Goal: Information Seeking & Learning: Learn about a topic

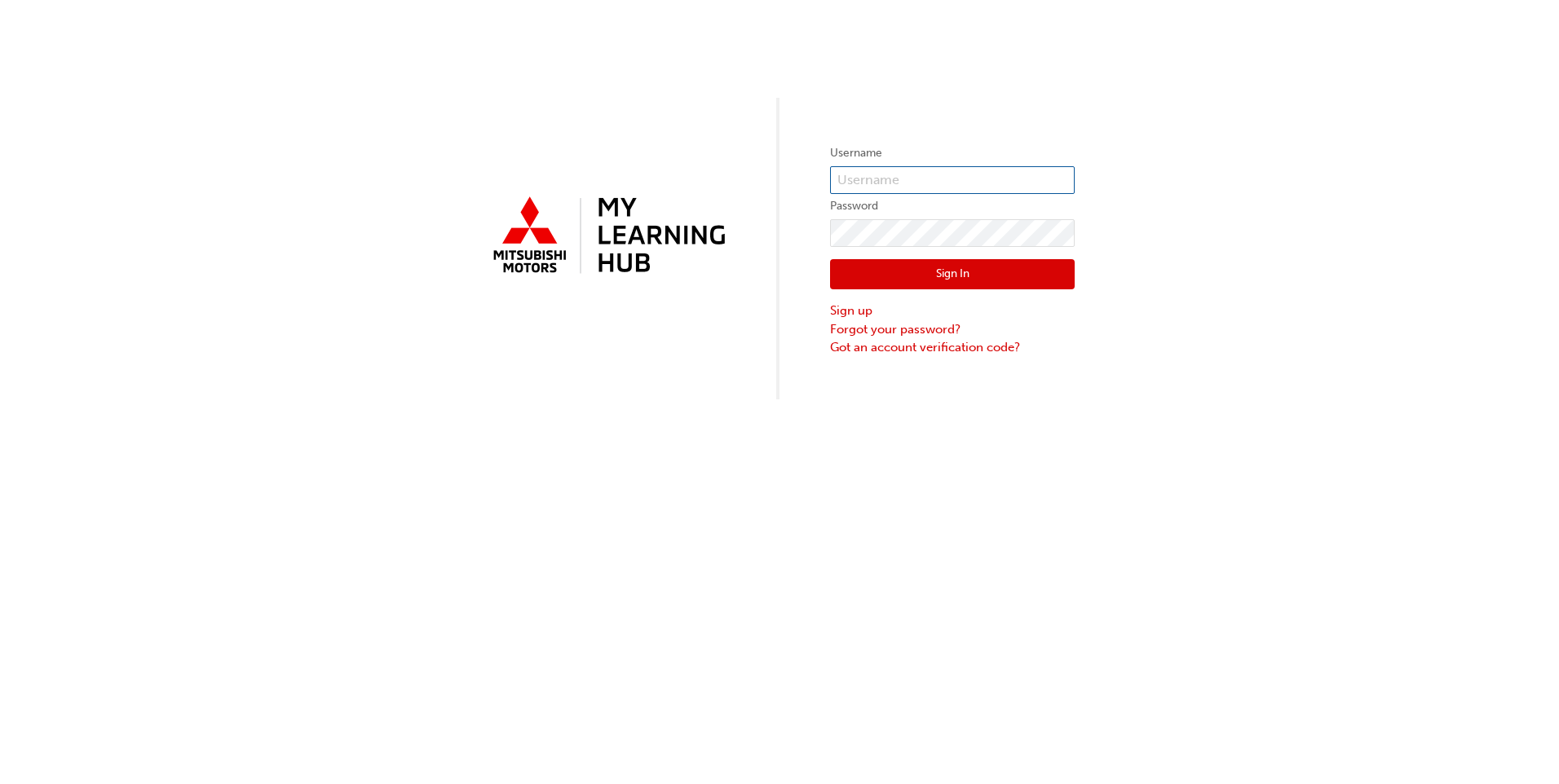
click at [978, 174] on input "text" at bounding box center [952, 180] width 245 height 28
type input "0005834654"
click button "Sign In" at bounding box center [952, 275] width 245 height 31
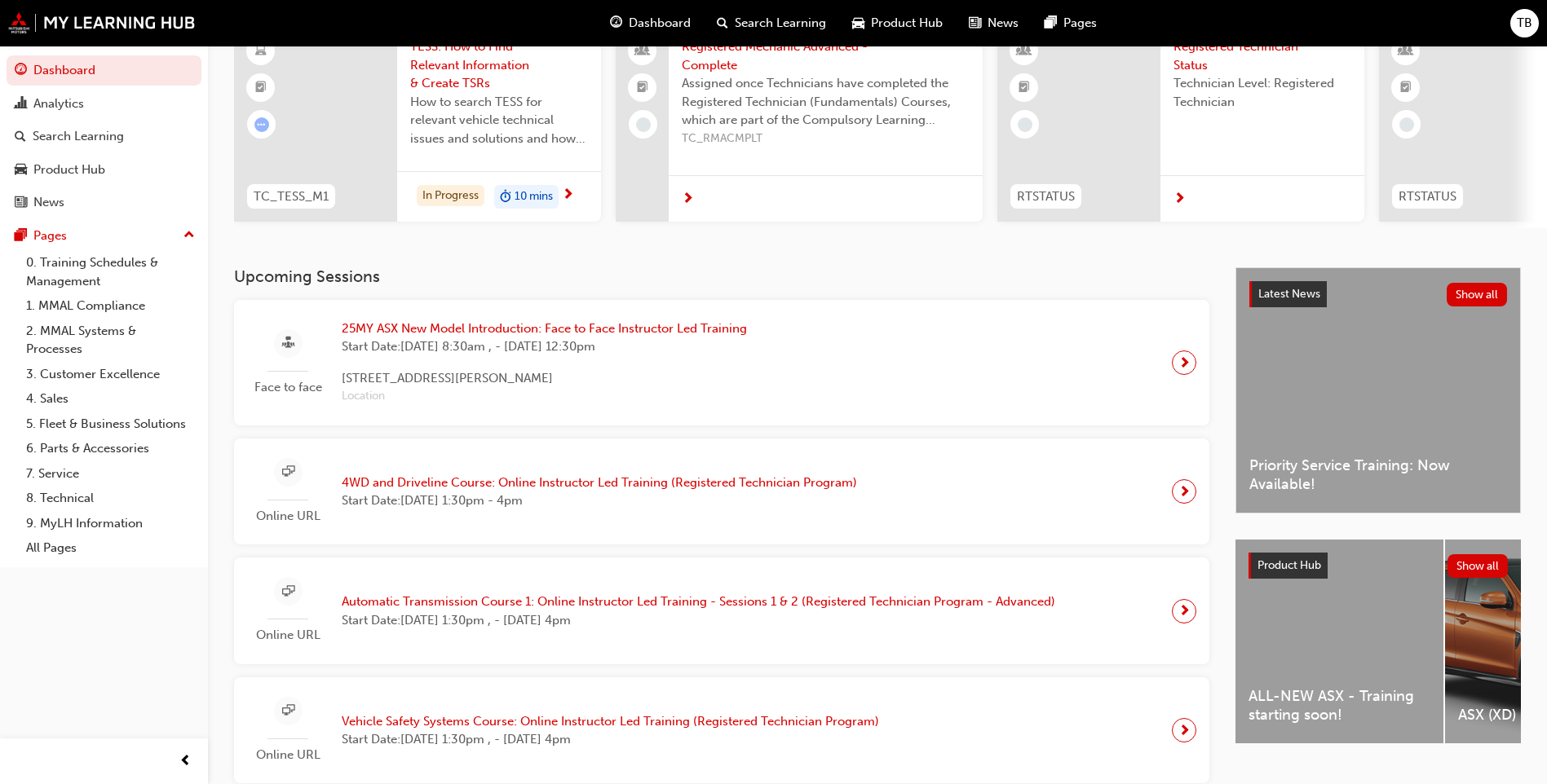
scroll to position [163, 0]
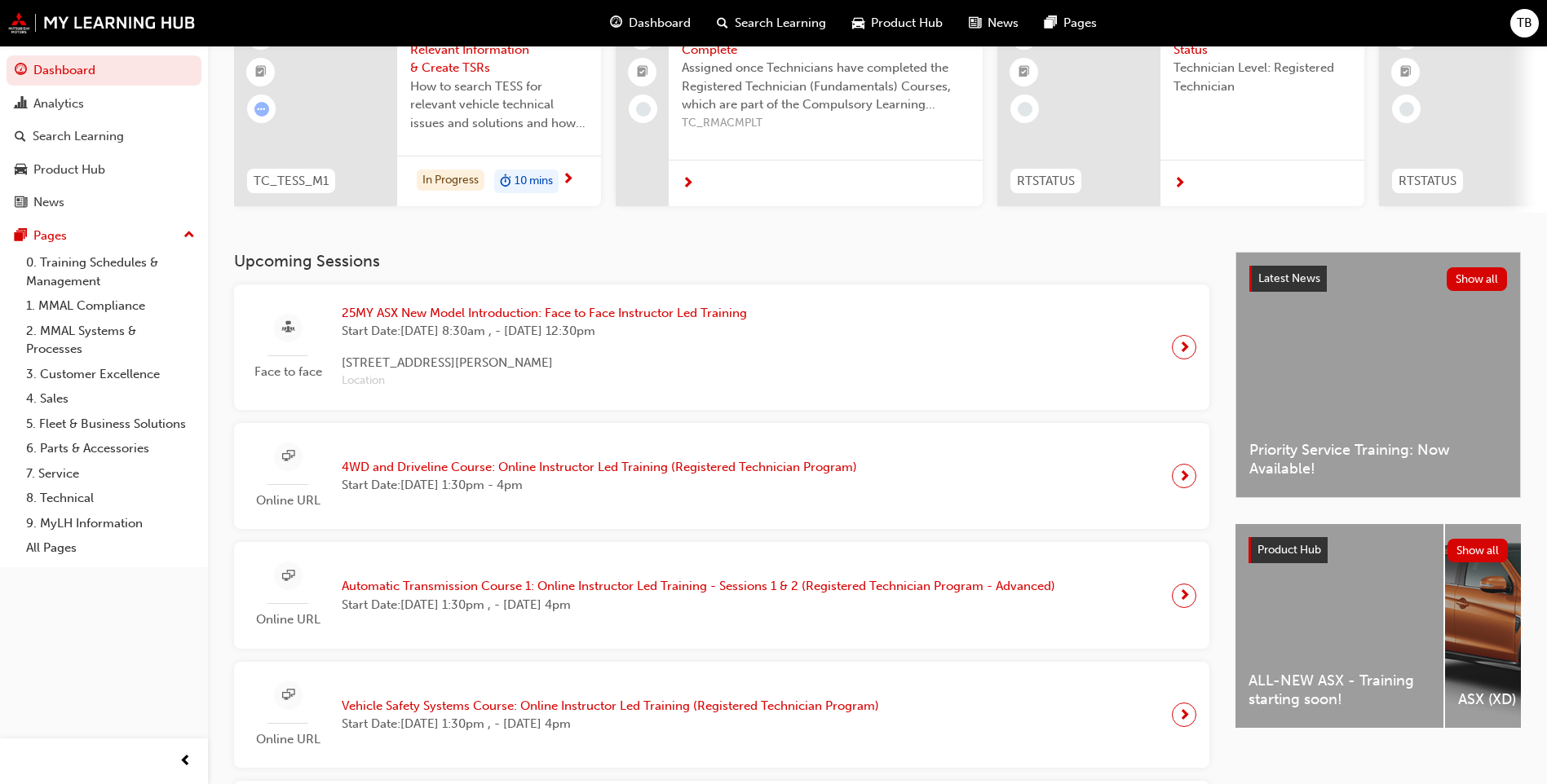
click at [542, 318] on span "25MY ASX New Model Introduction: Face to Face Instructor Led Training" at bounding box center [544, 314] width 406 height 19
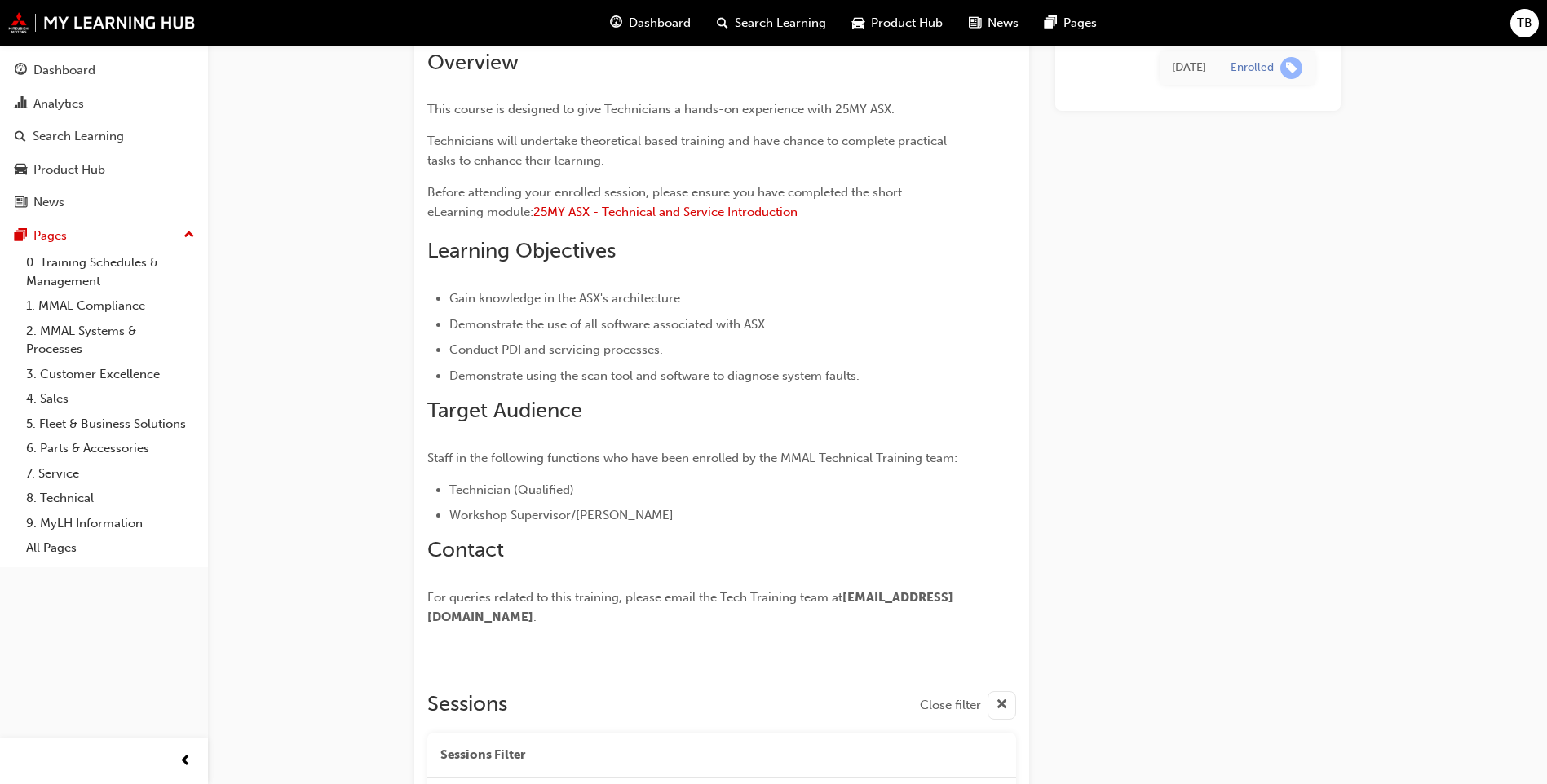
scroll to position [10, 0]
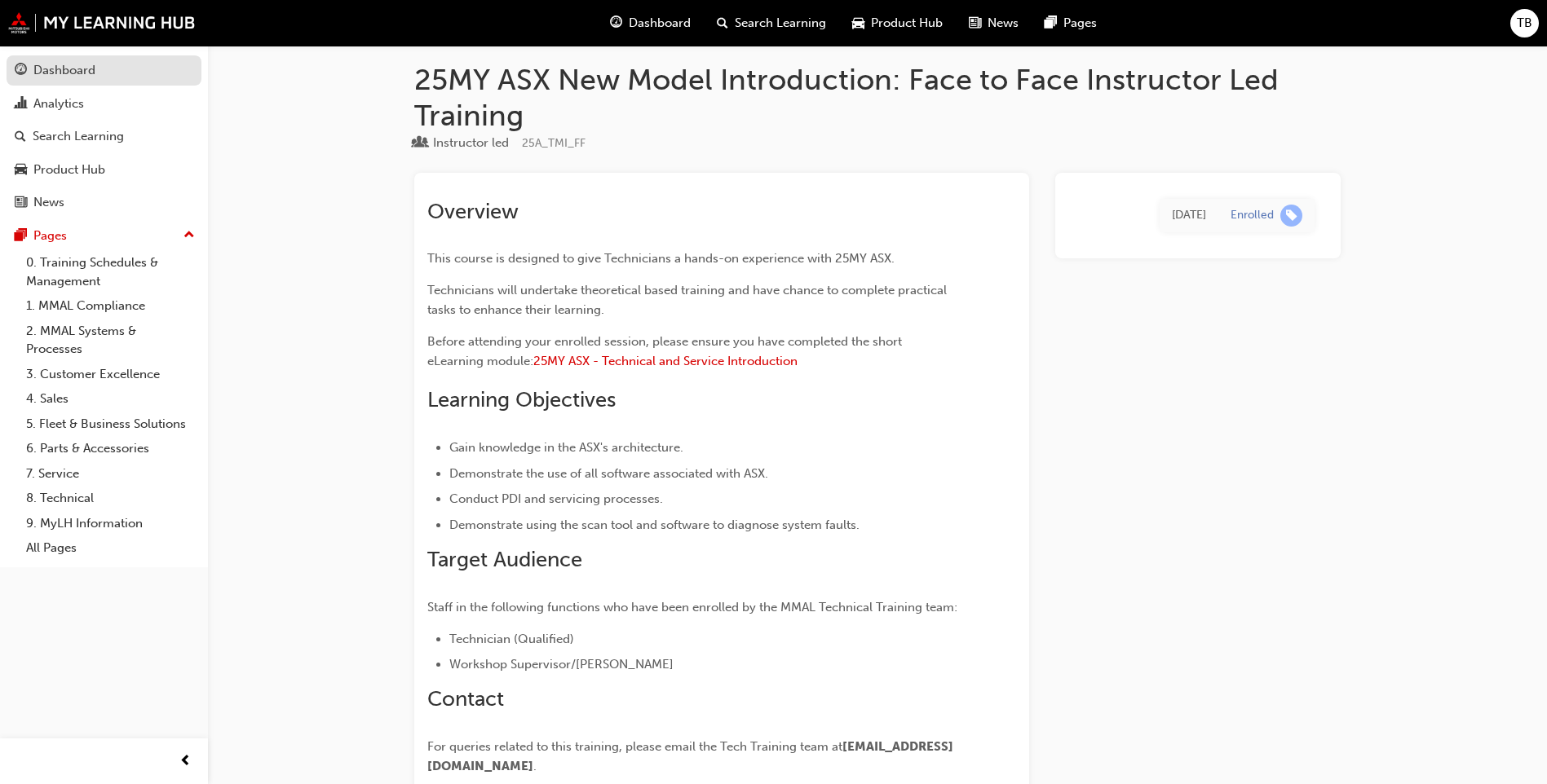
click at [90, 76] on div "Dashboard" at bounding box center [64, 71] width 62 height 19
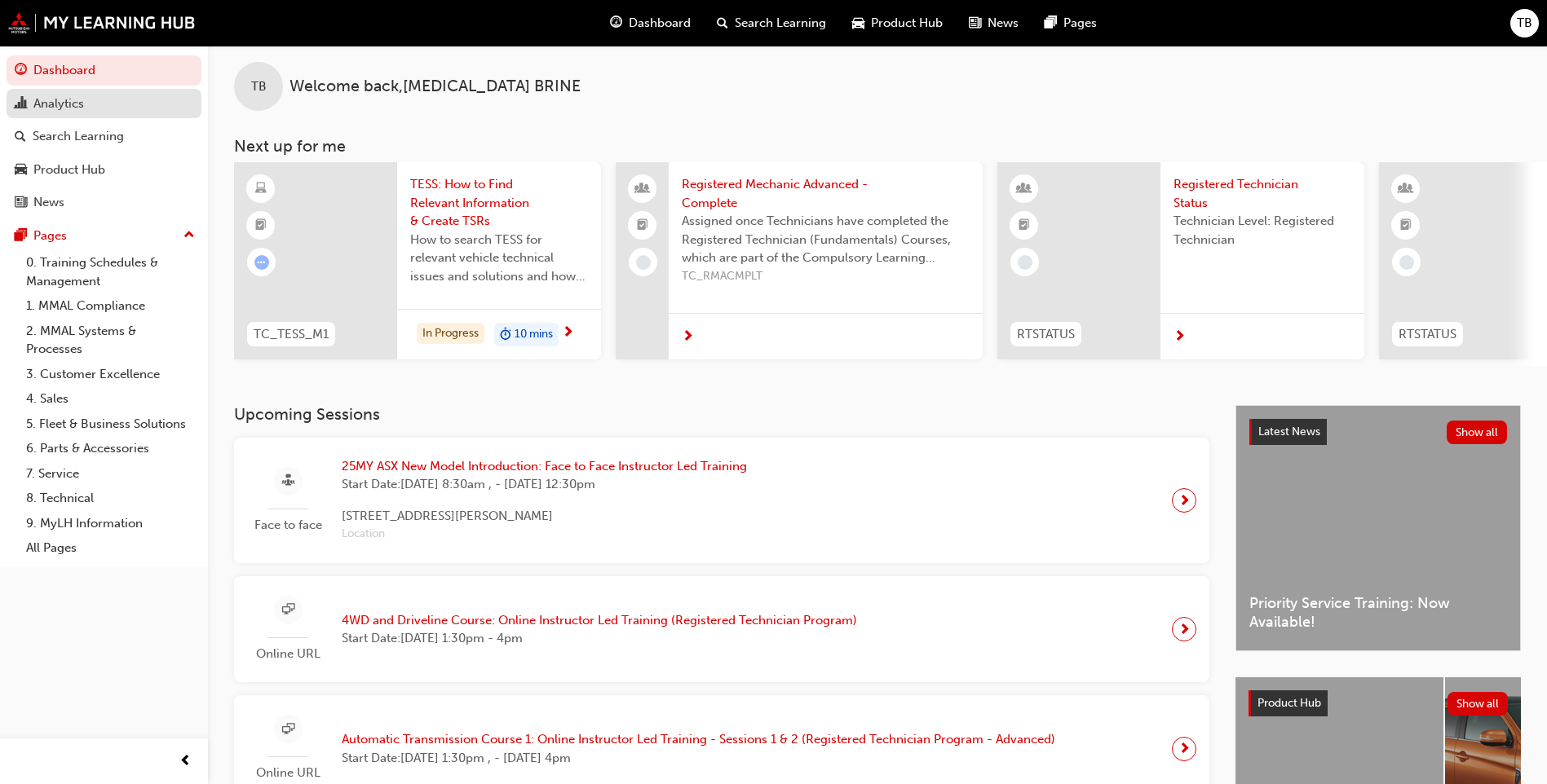
click at [84, 101] on div "Analytics" at bounding box center [59, 104] width 51 height 19
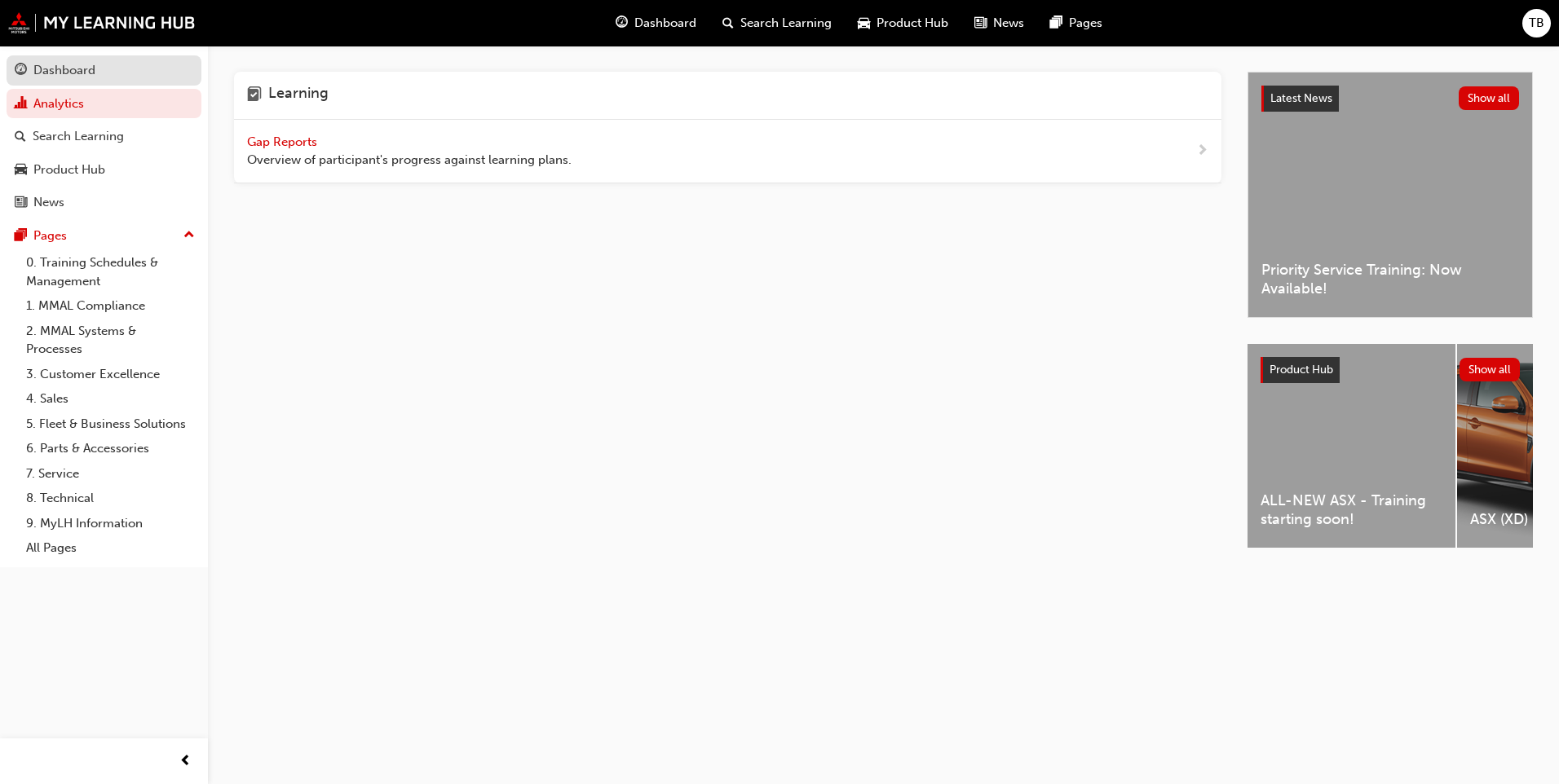
click at [87, 67] on div "Dashboard" at bounding box center [64, 71] width 62 height 19
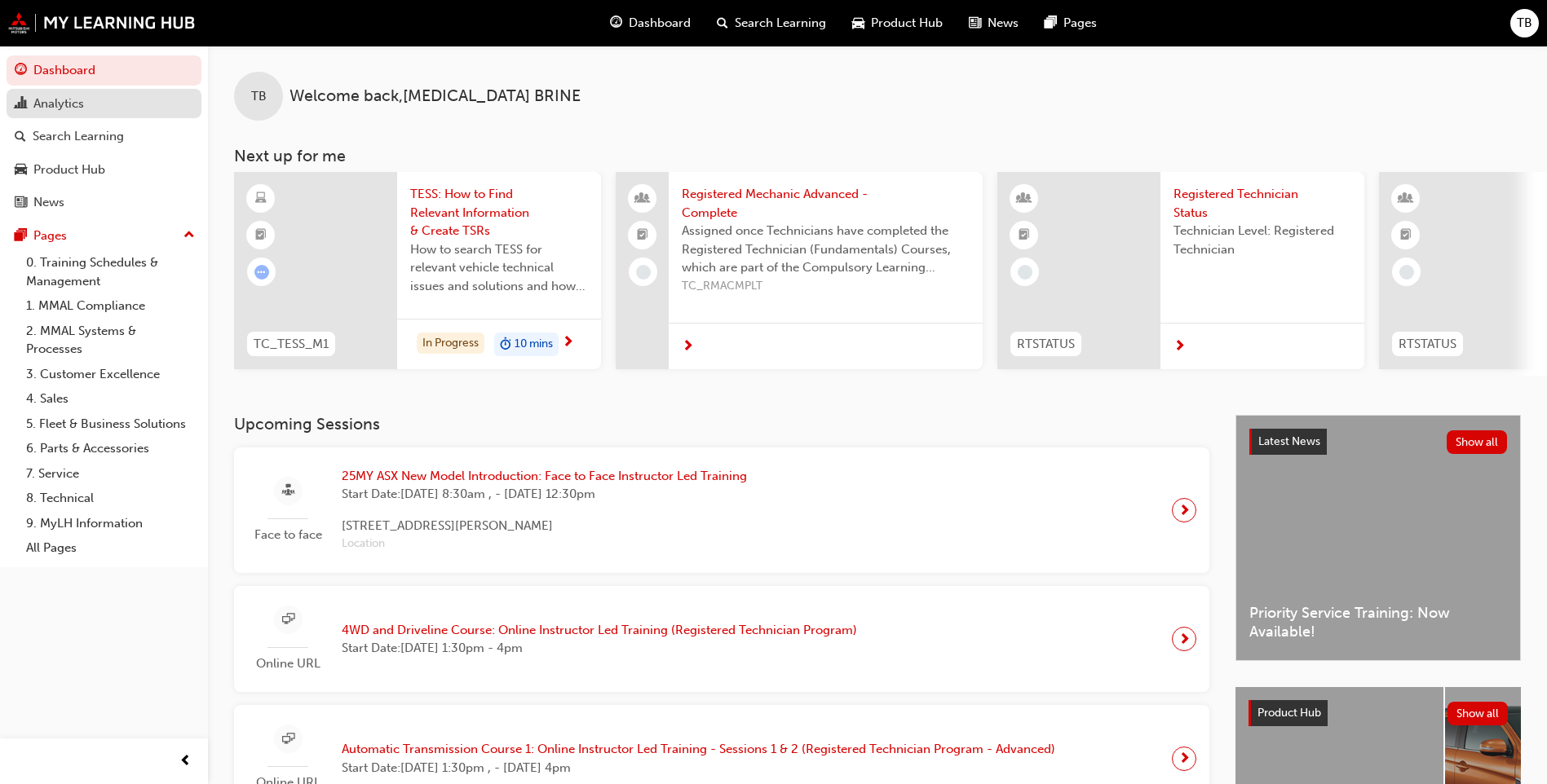
click at [107, 111] on div "Analytics" at bounding box center [104, 104] width 179 height 20
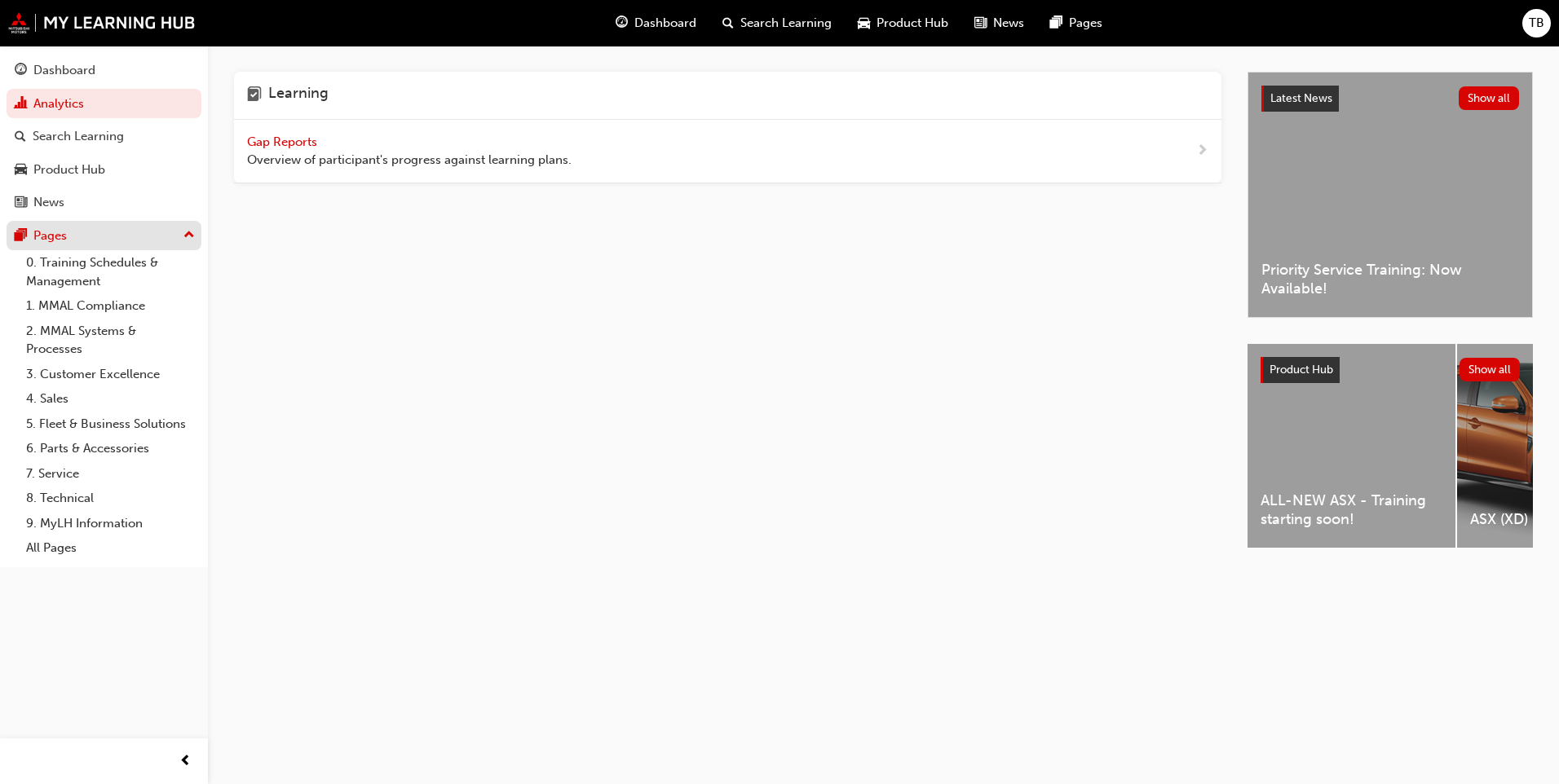
click at [77, 229] on div "Pages" at bounding box center [104, 236] width 179 height 20
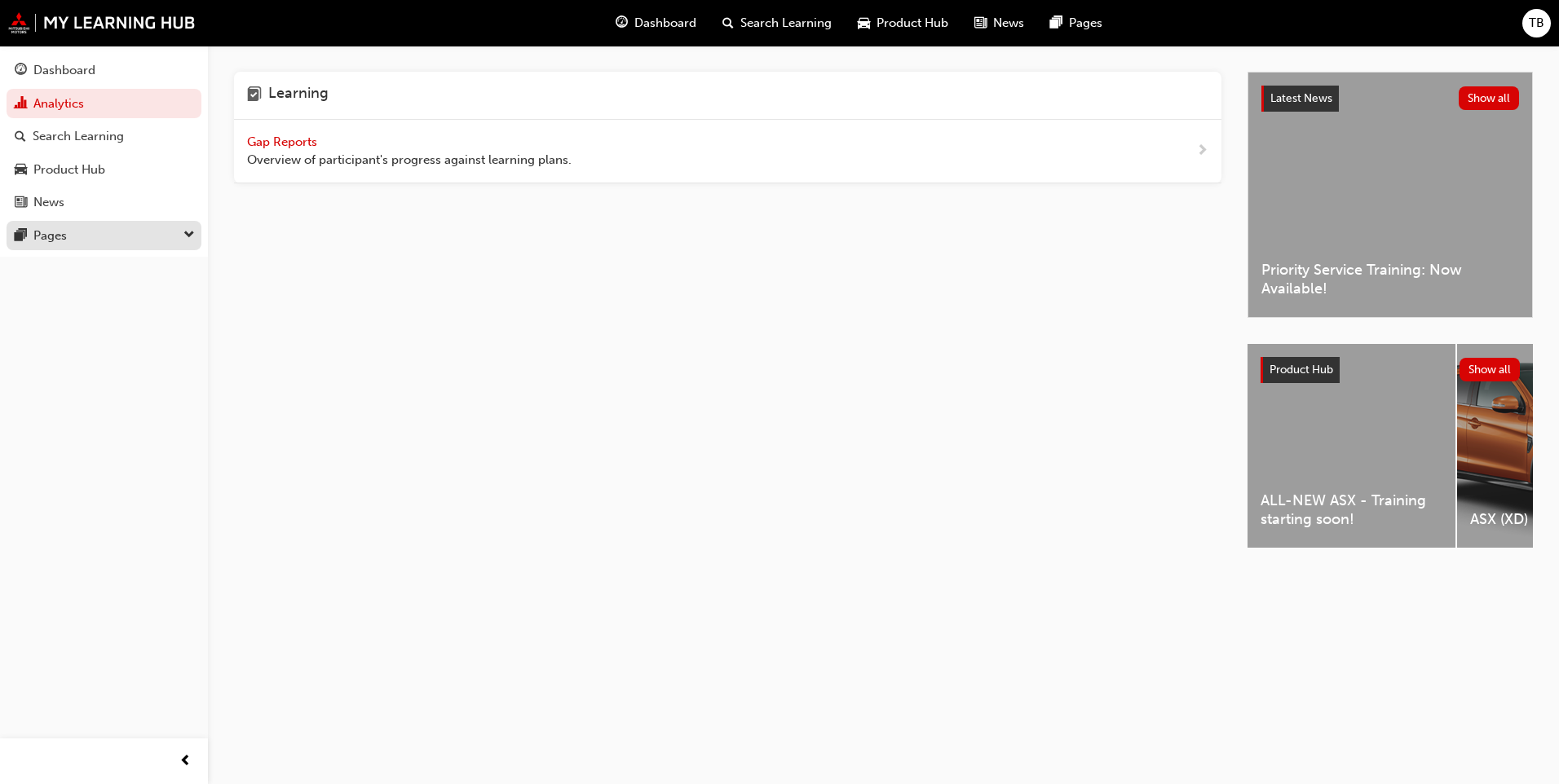
click at [85, 234] on div "Pages" at bounding box center [104, 236] width 179 height 20
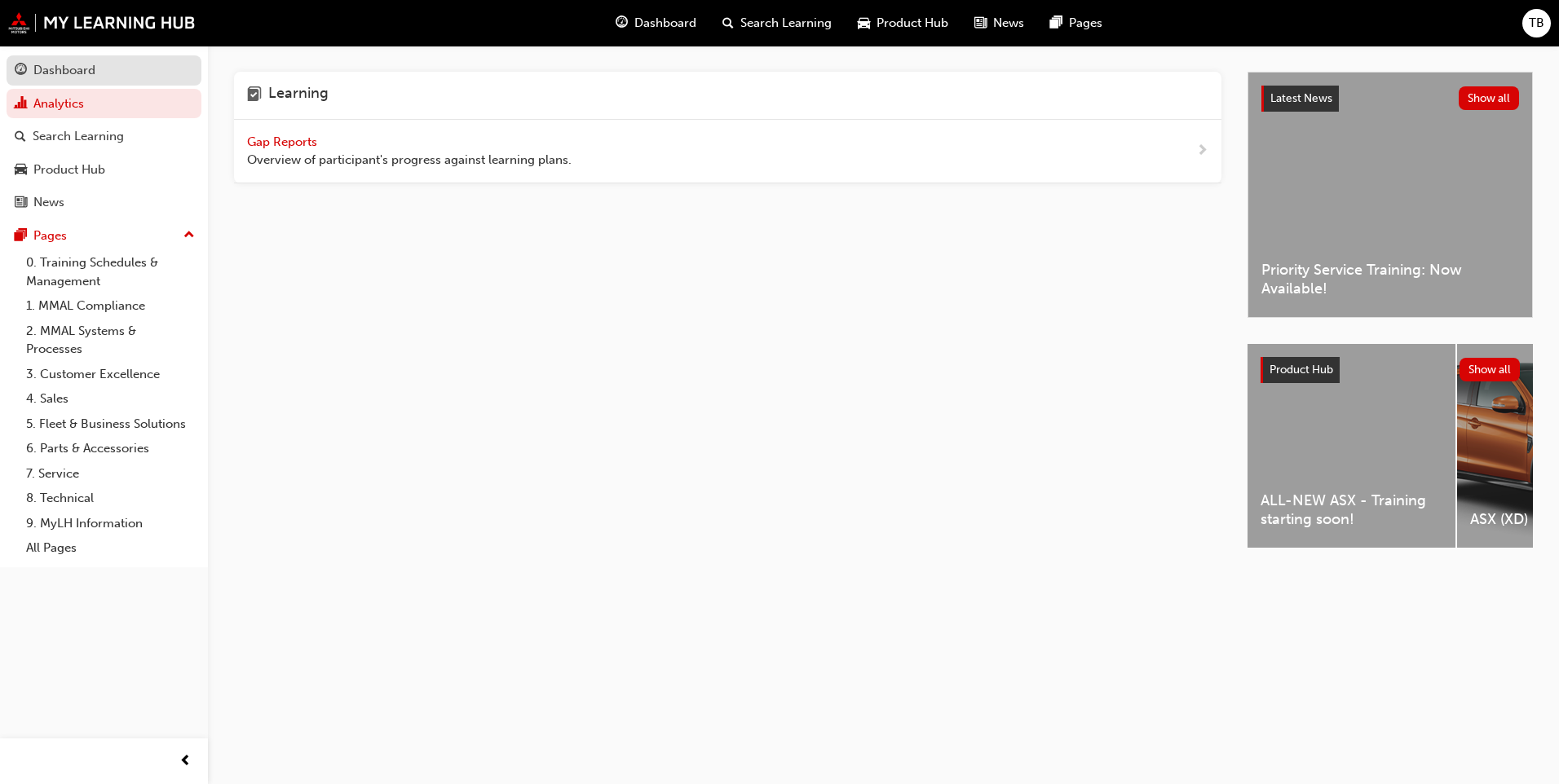
click at [99, 76] on div "Dashboard" at bounding box center [104, 71] width 179 height 20
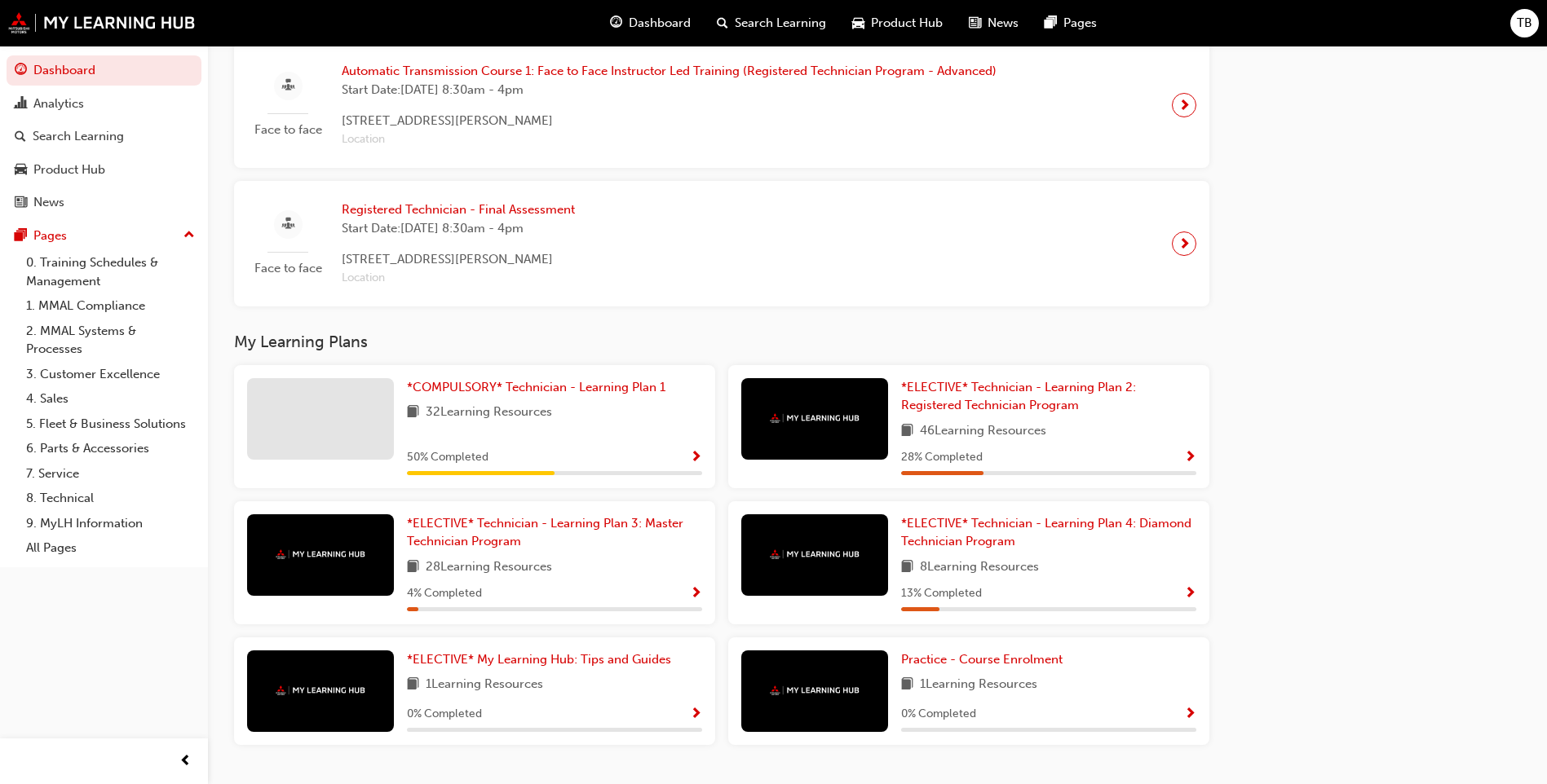
scroll to position [1365, 0]
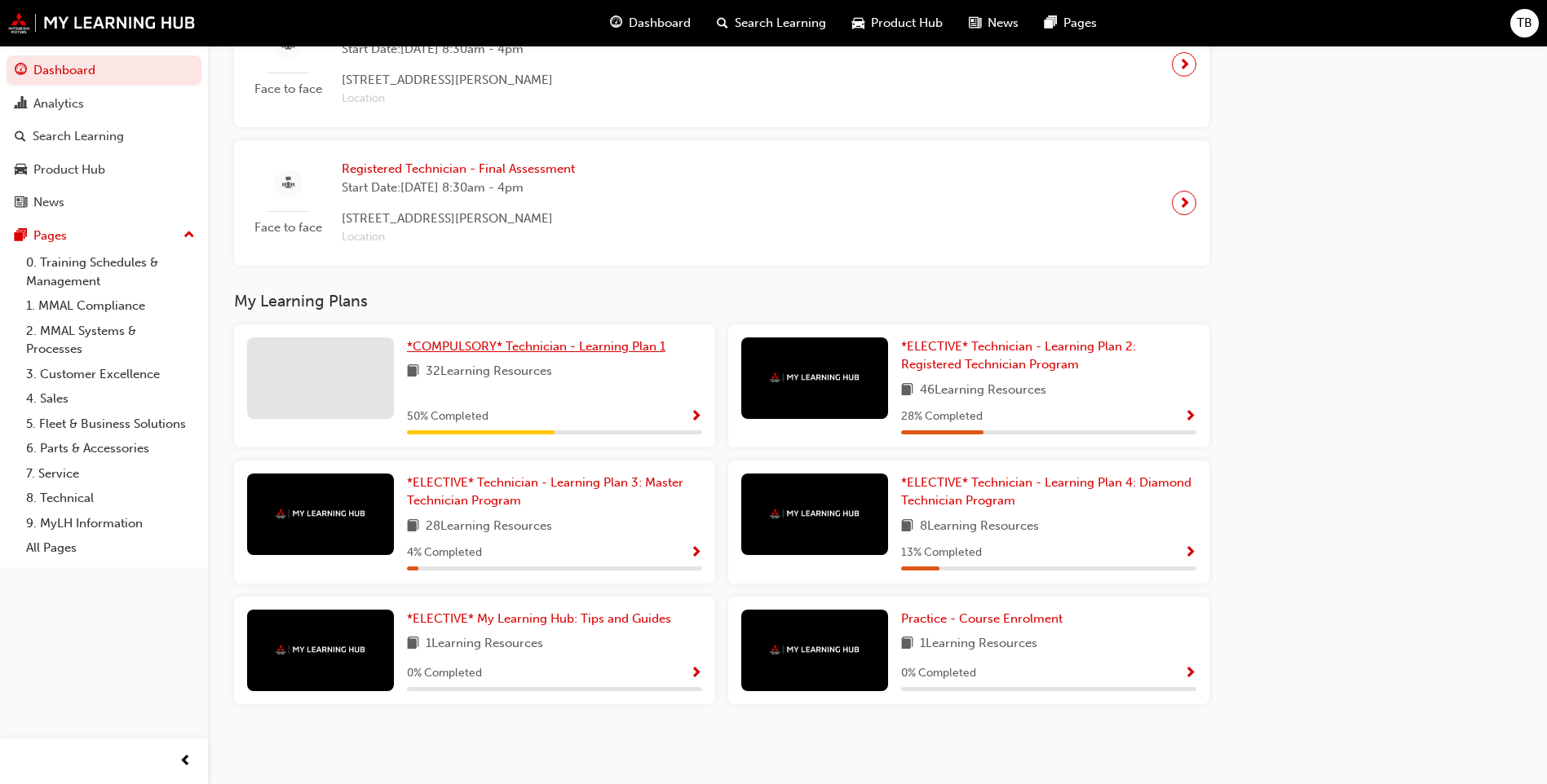
click at [609, 351] on span "*COMPULSORY* Technician - Learning Plan 1" at bounding box center [536, 346] width 259 height 14
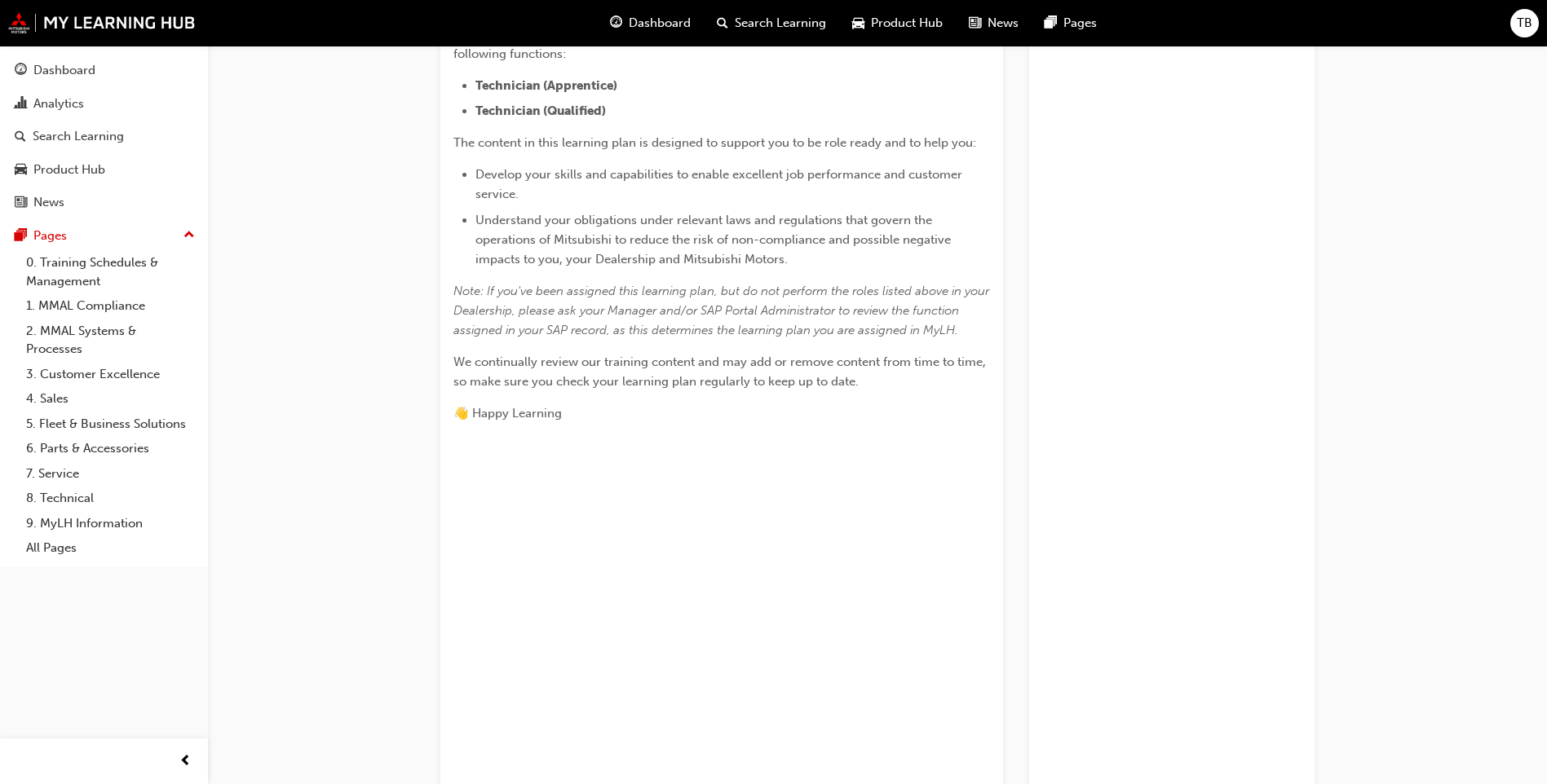
scroll to position [571, 0]
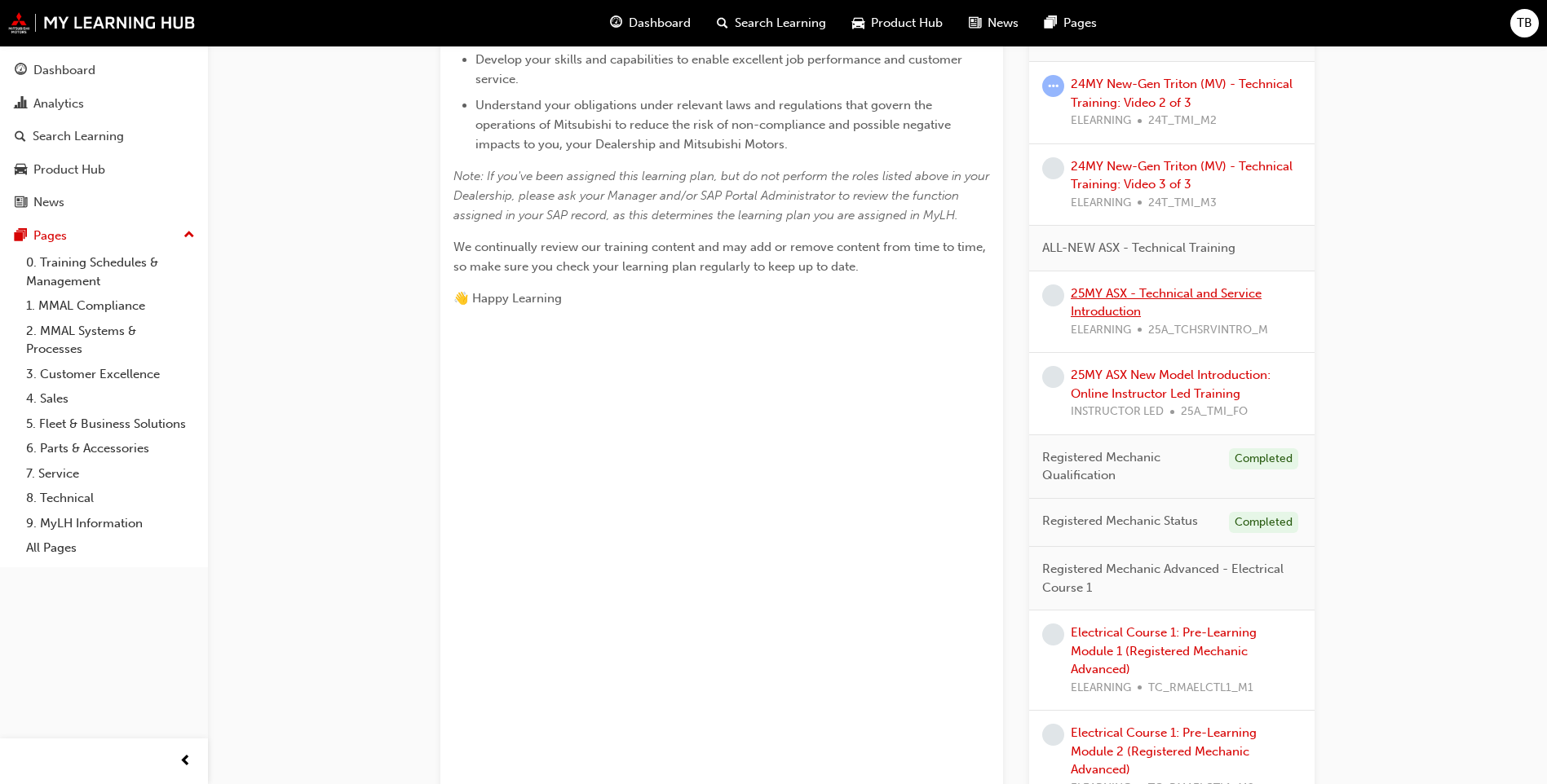
click at [1110, 299] on link "25MY ASX - Technical and Service Introduction" at bounding box center [1167, 303] width 191 height 34
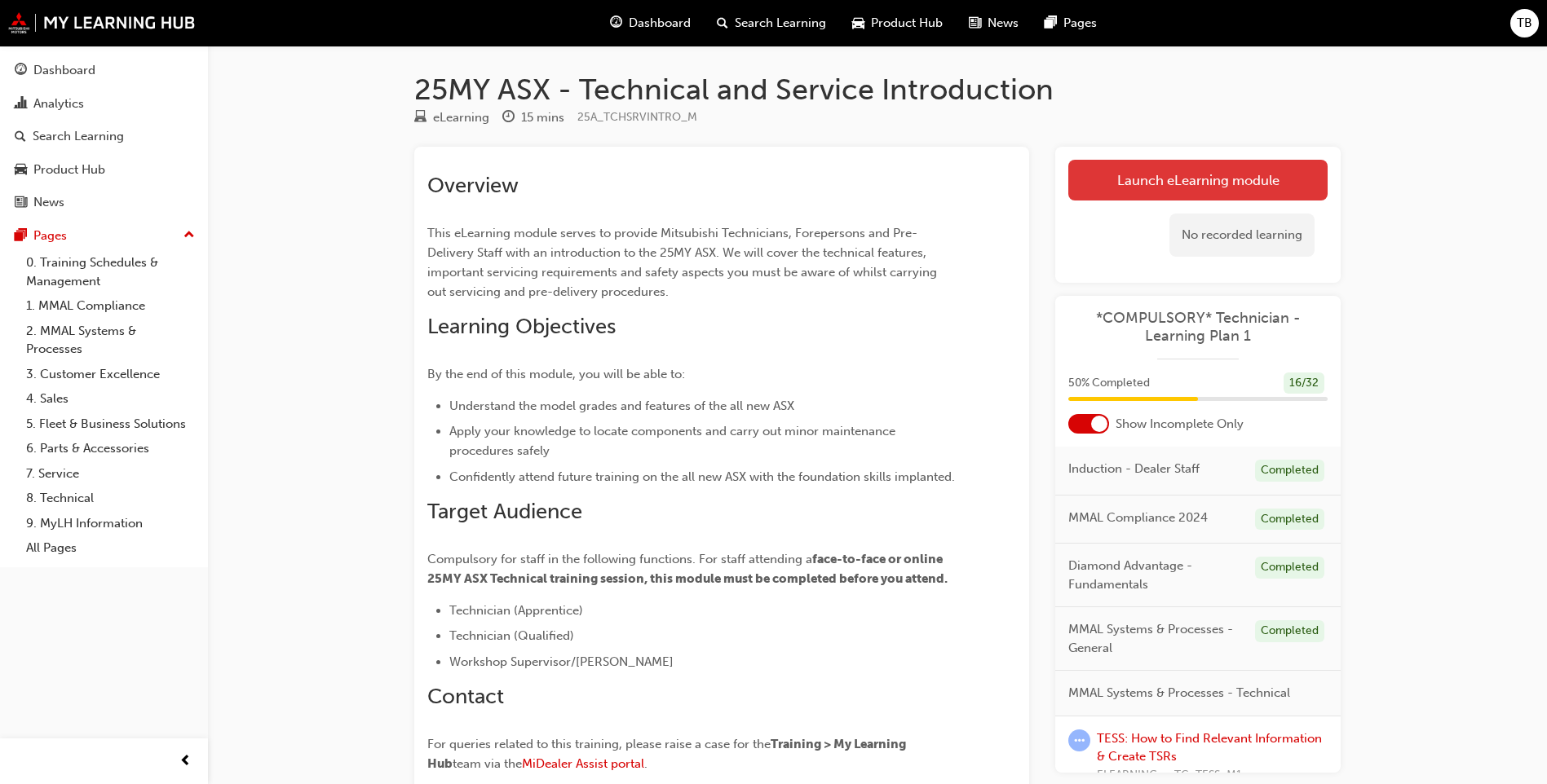
click at [1212, 185] on link "Launch eLearning module" at bounding box center [1199, 180] width 260 height 40
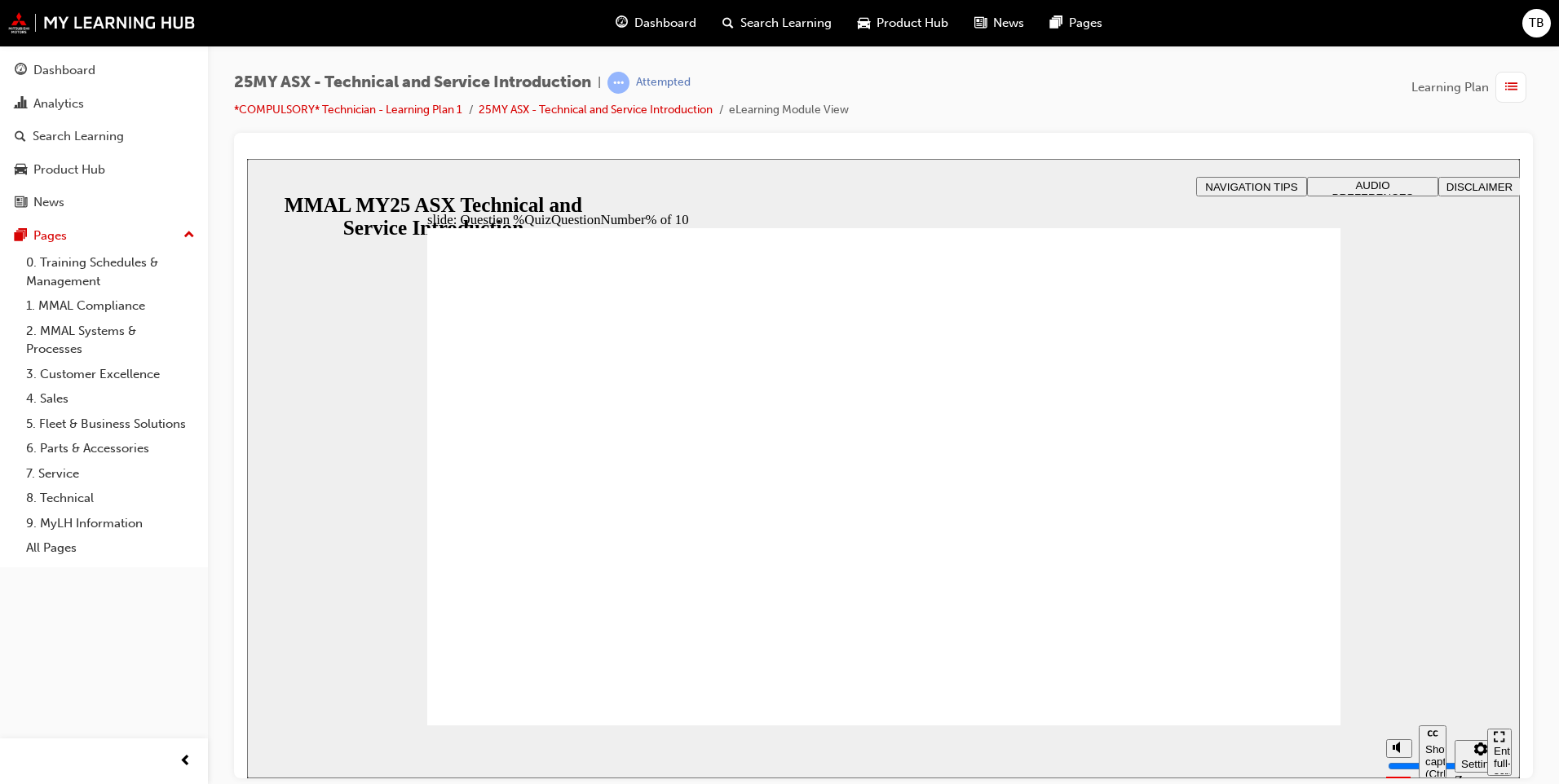
radio input "true"
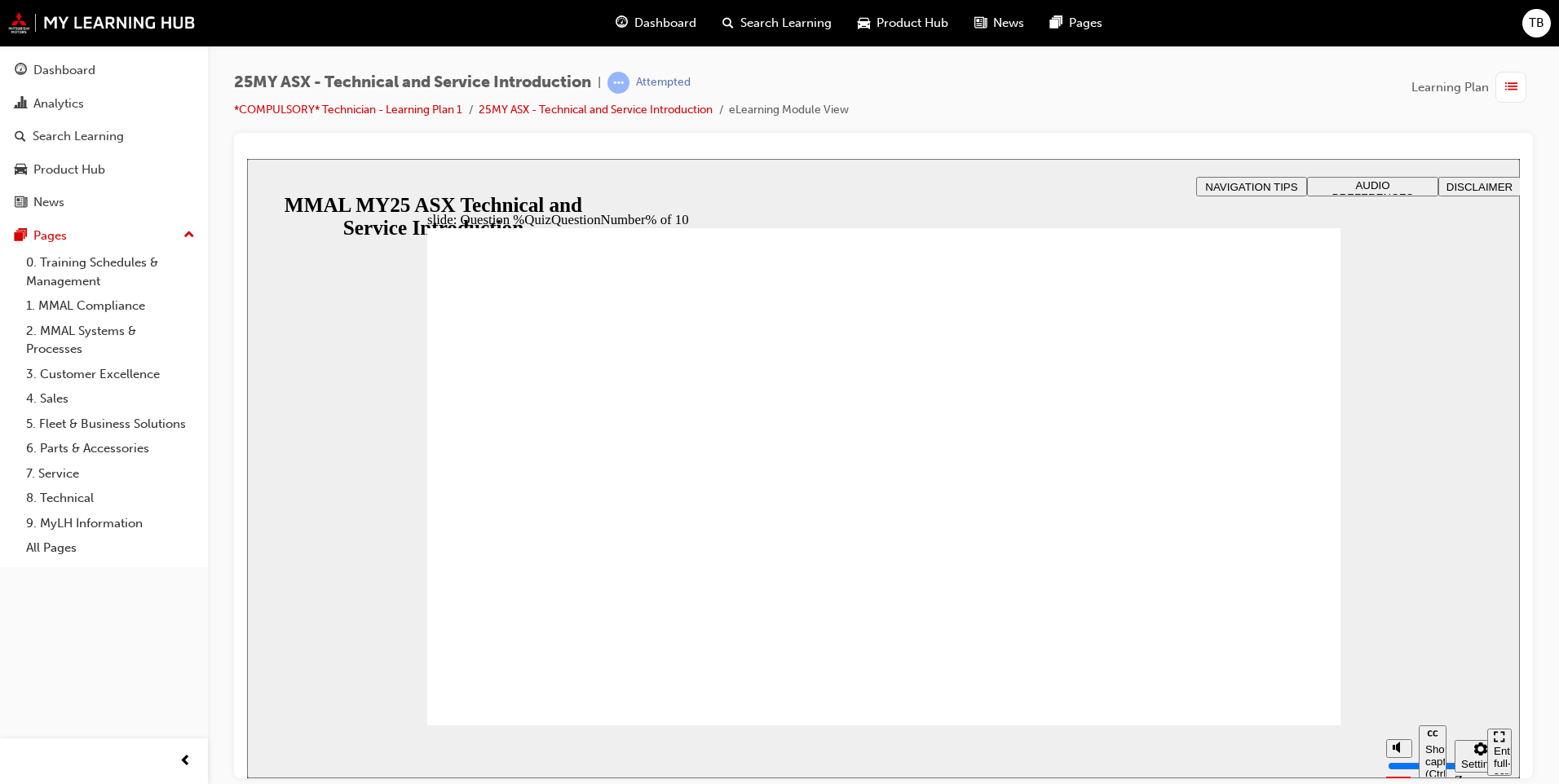
radio input "true"
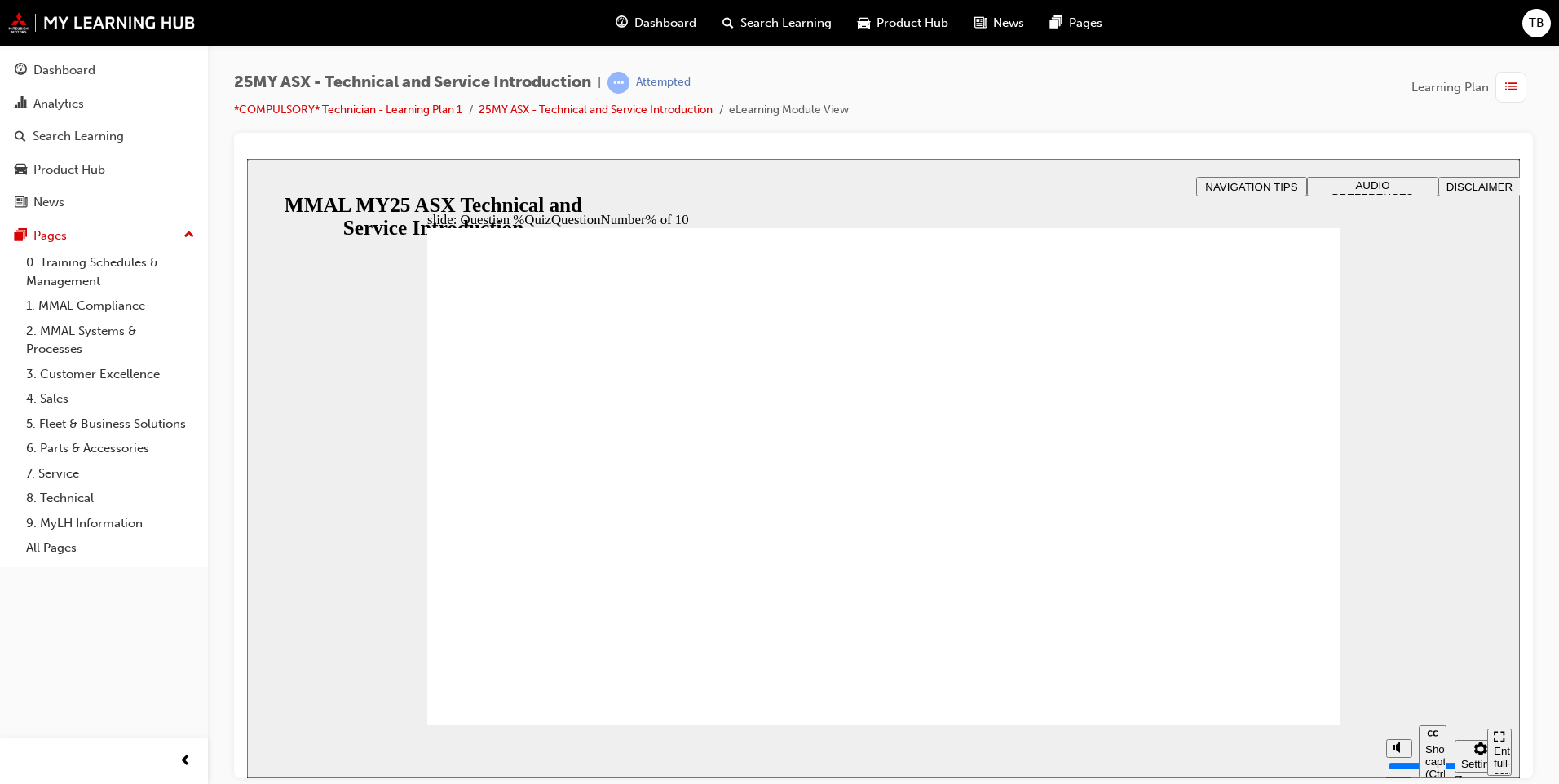
radio input "true"
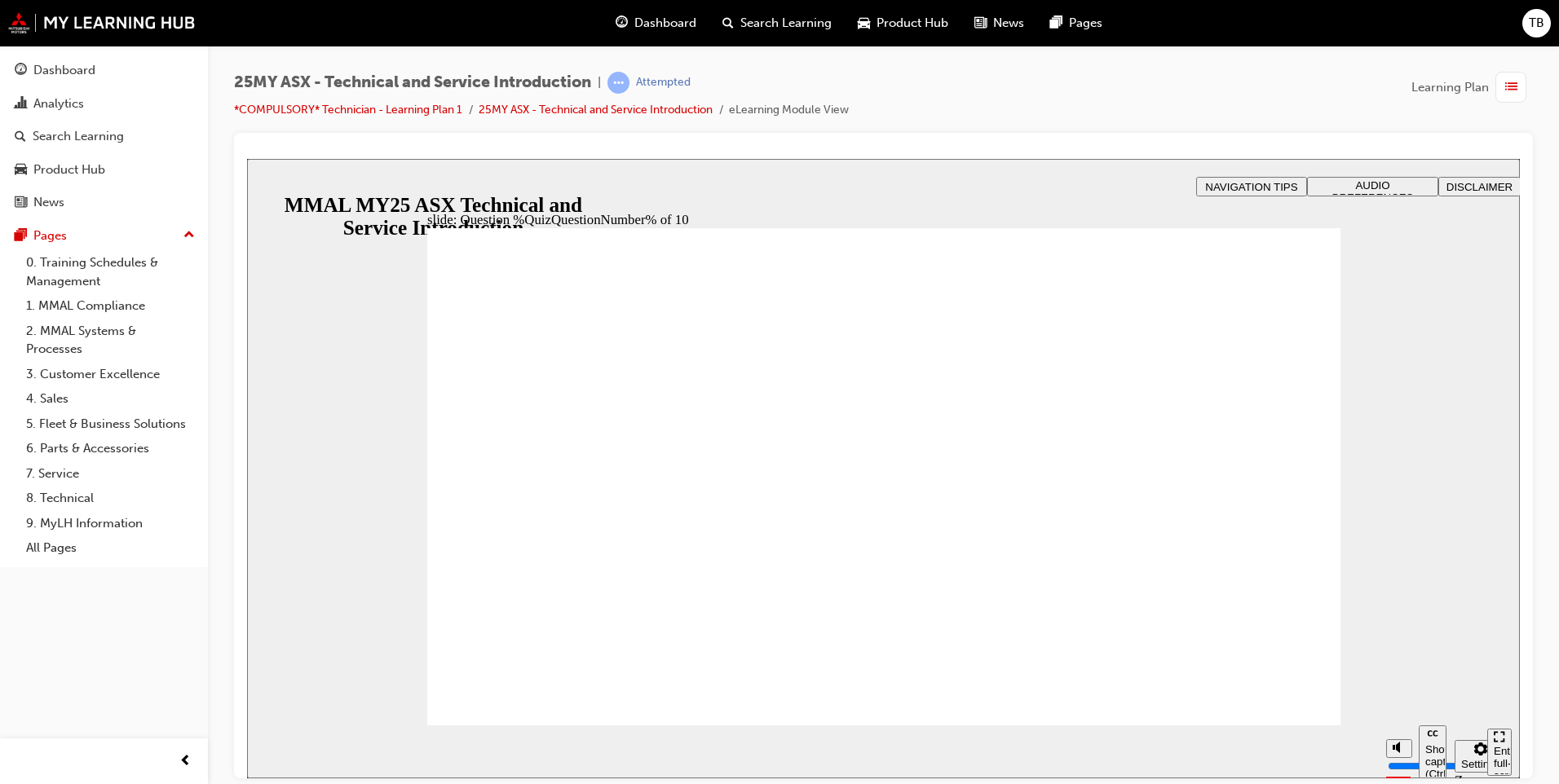
radio input "true"
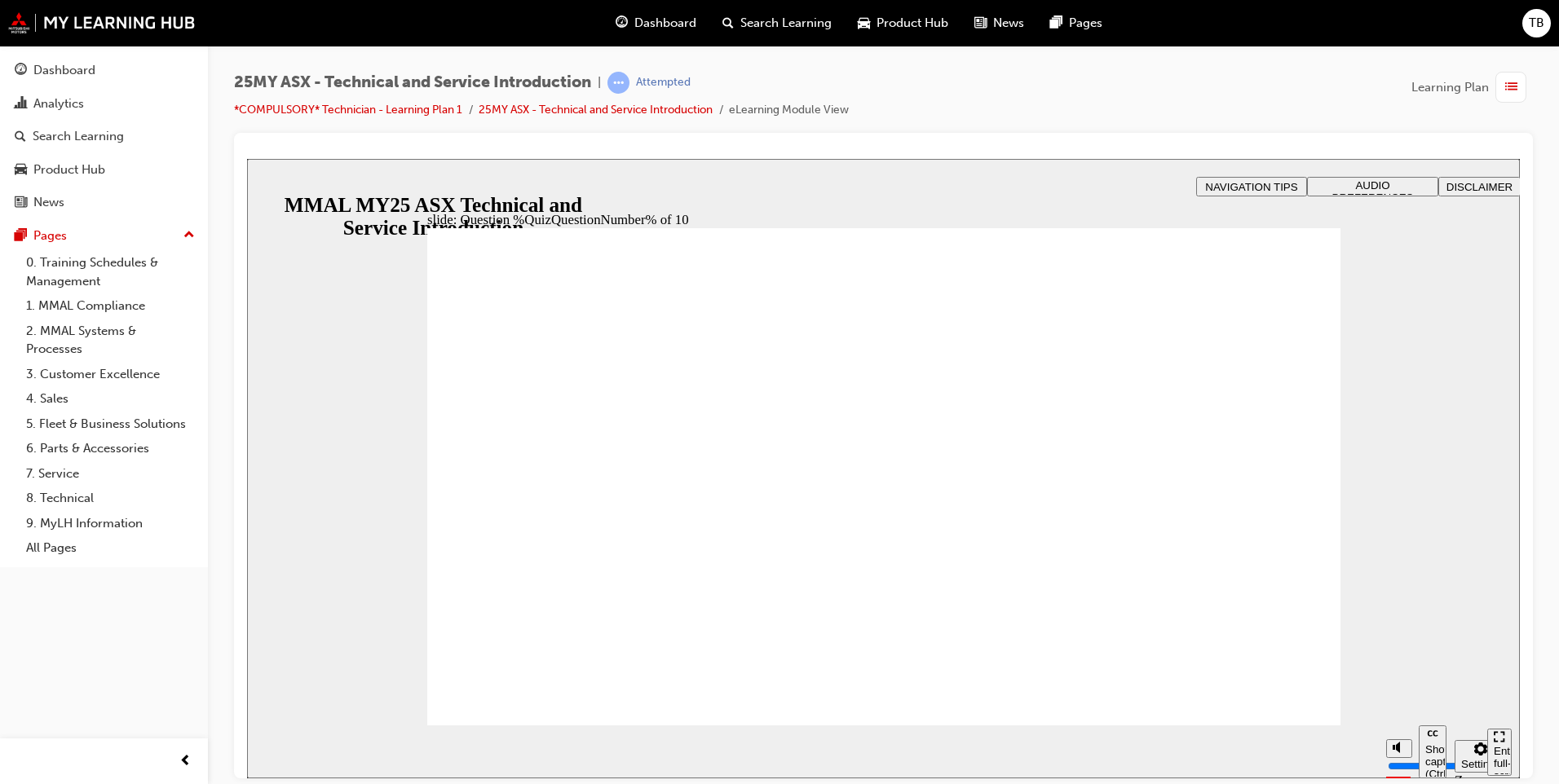
radio input "true"
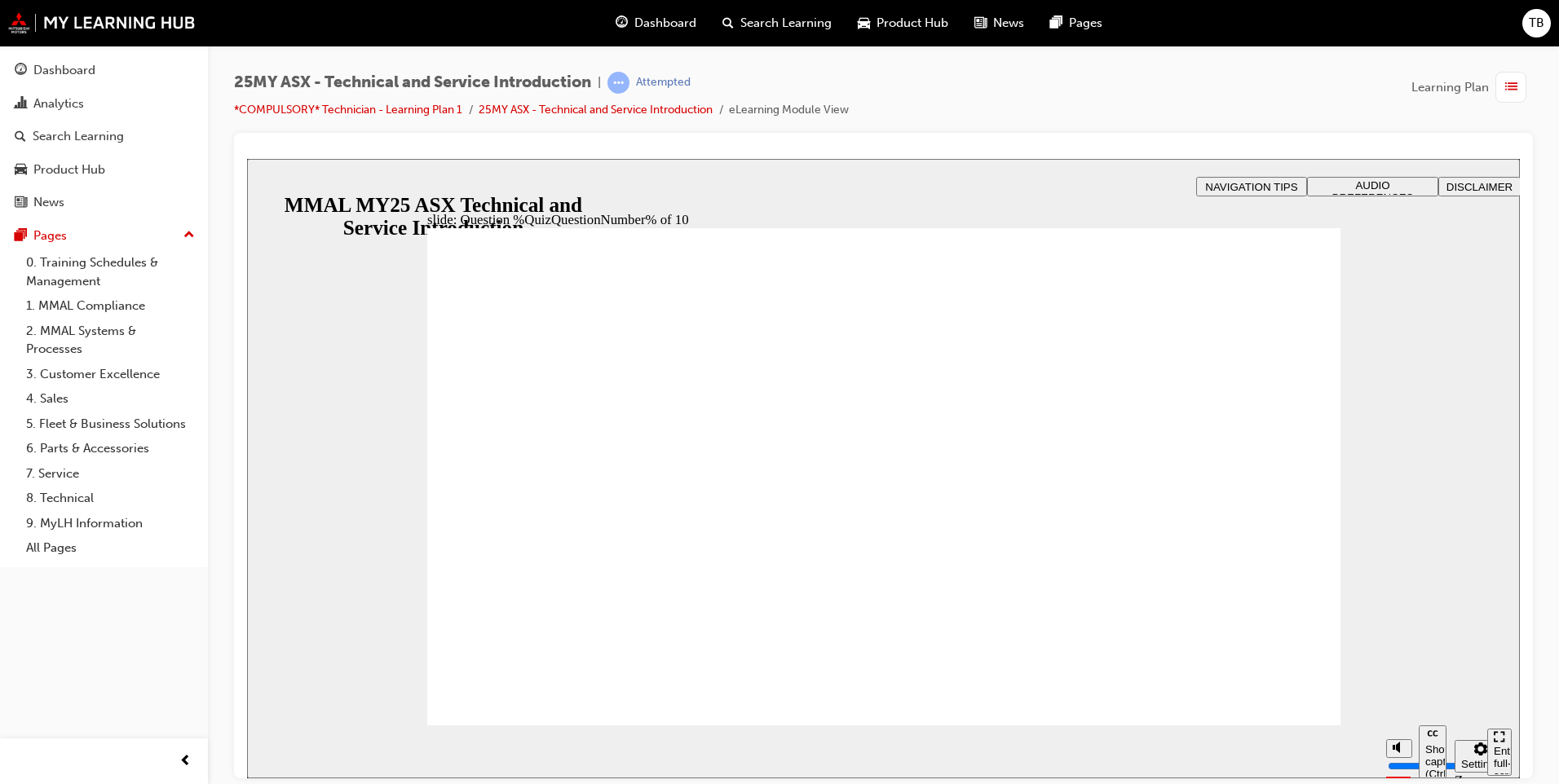
radio input "true"
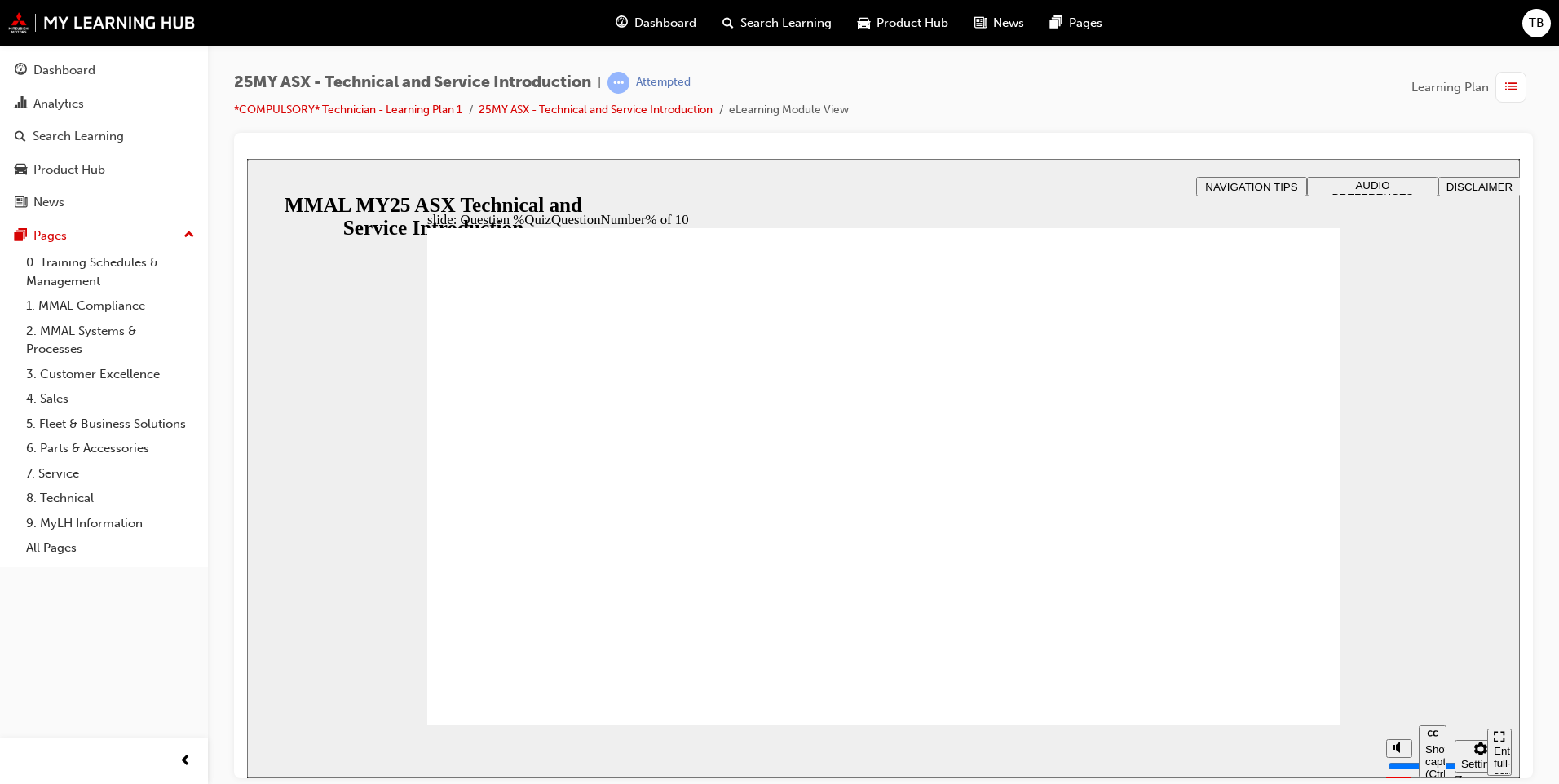
radio input "true"
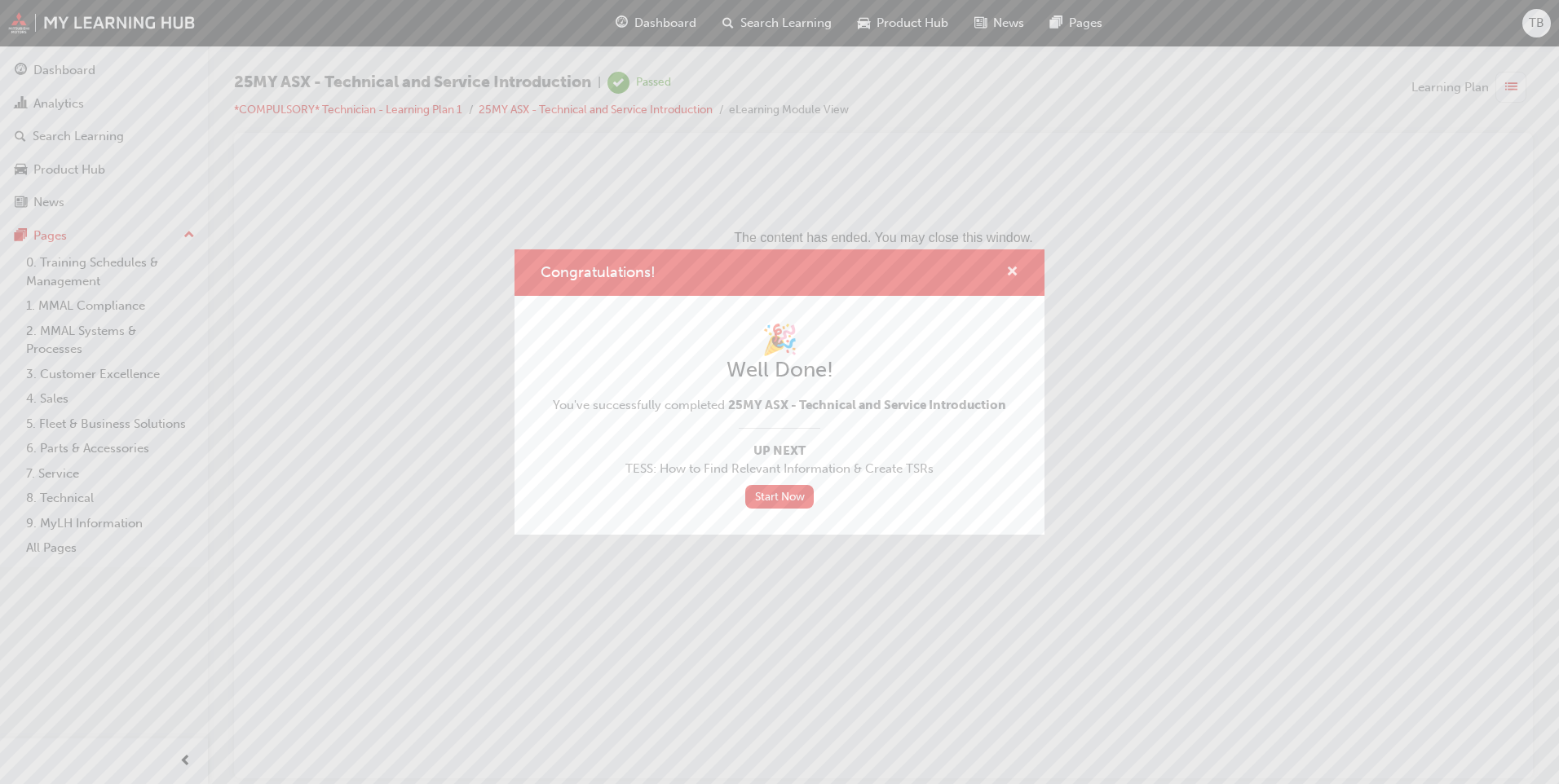
click at [1016, 271] on span "cross-icon" at bounding box center [1012, 272] width 13 height 14
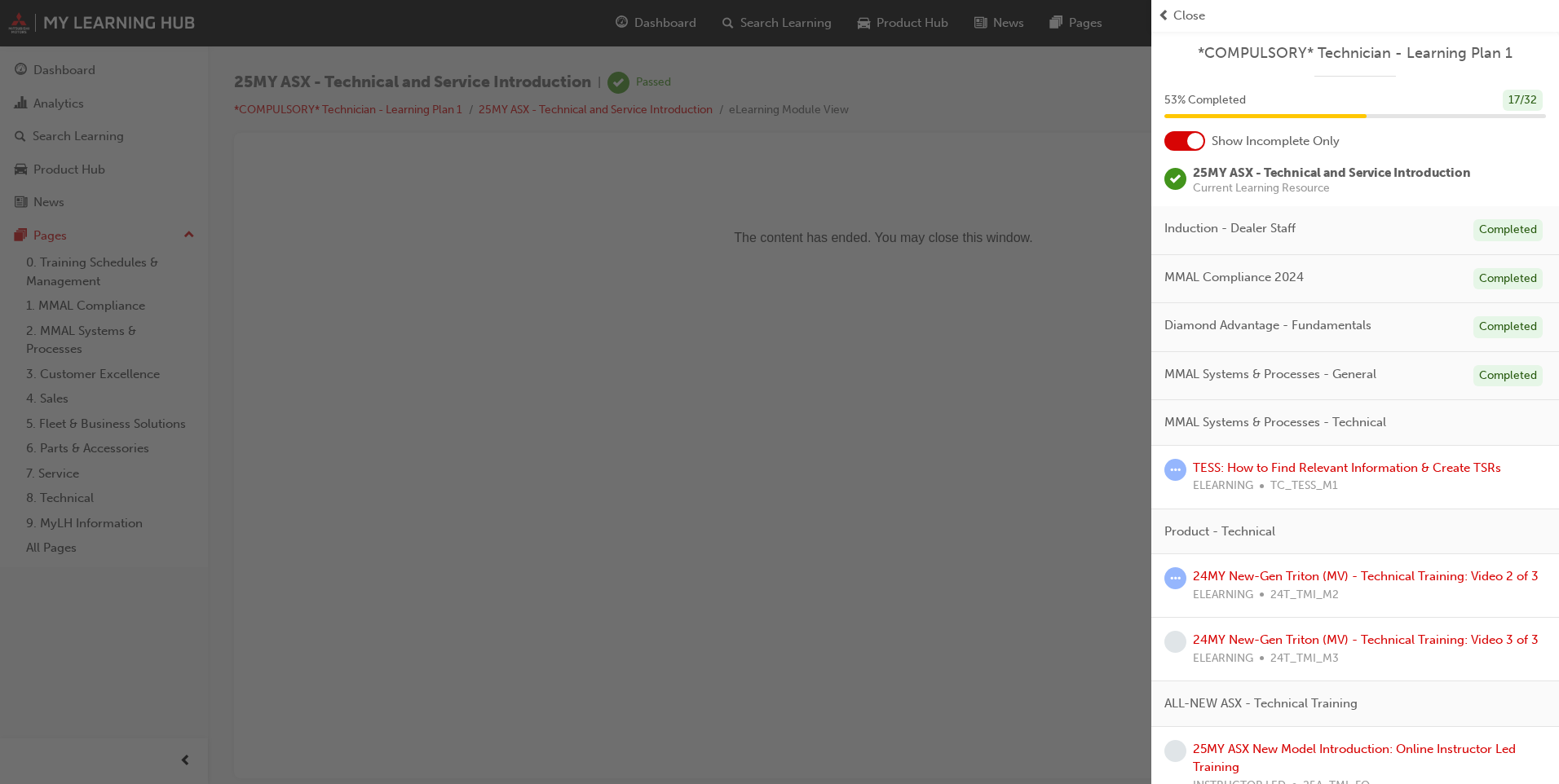
click at [1198, 15] on span "Close" at bounding box center [1190, 16] width 32 height 19
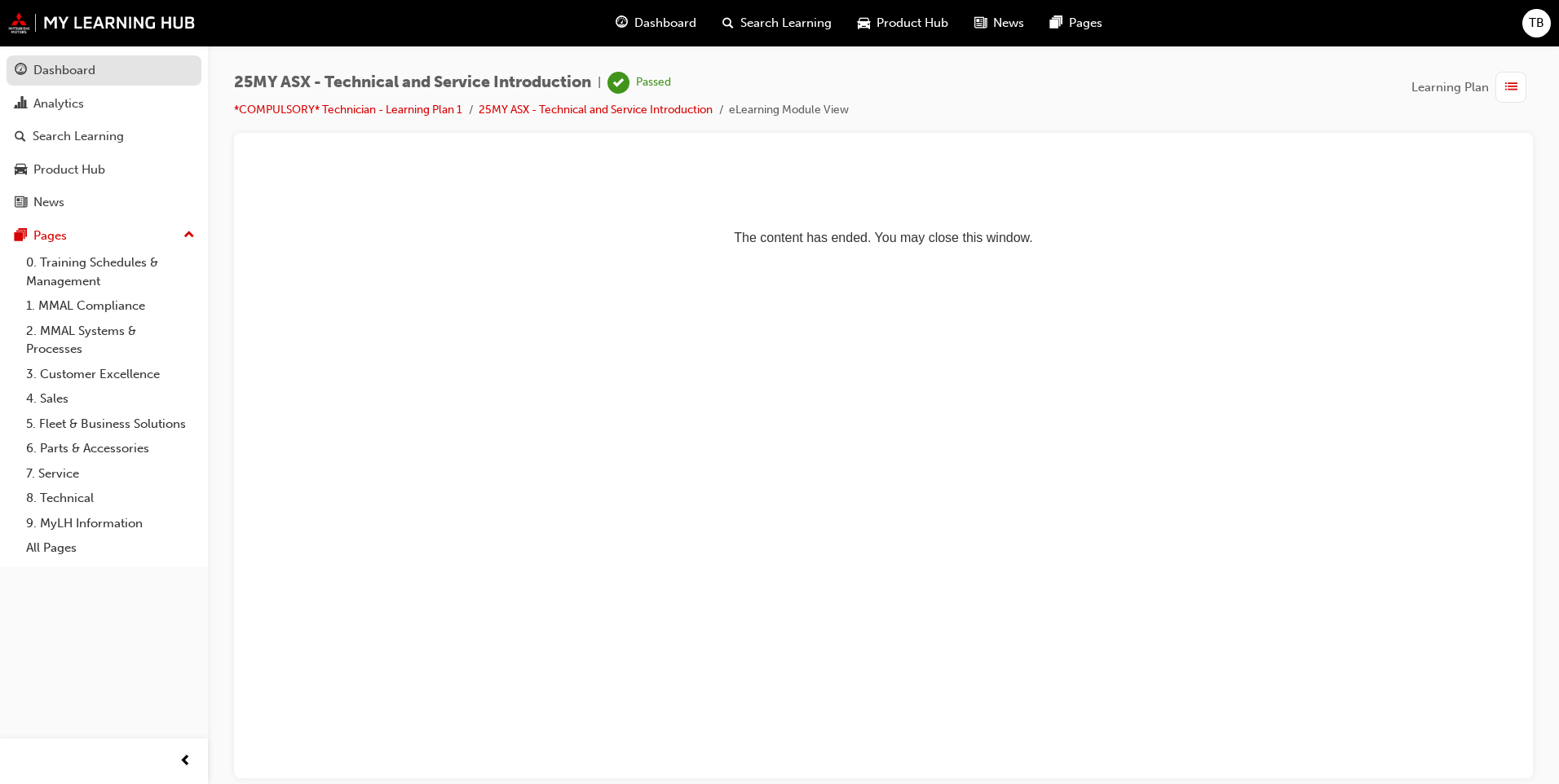
click at [37, 72] on div "Dashboard" at bounding box center [64, 71] width 62 height 19
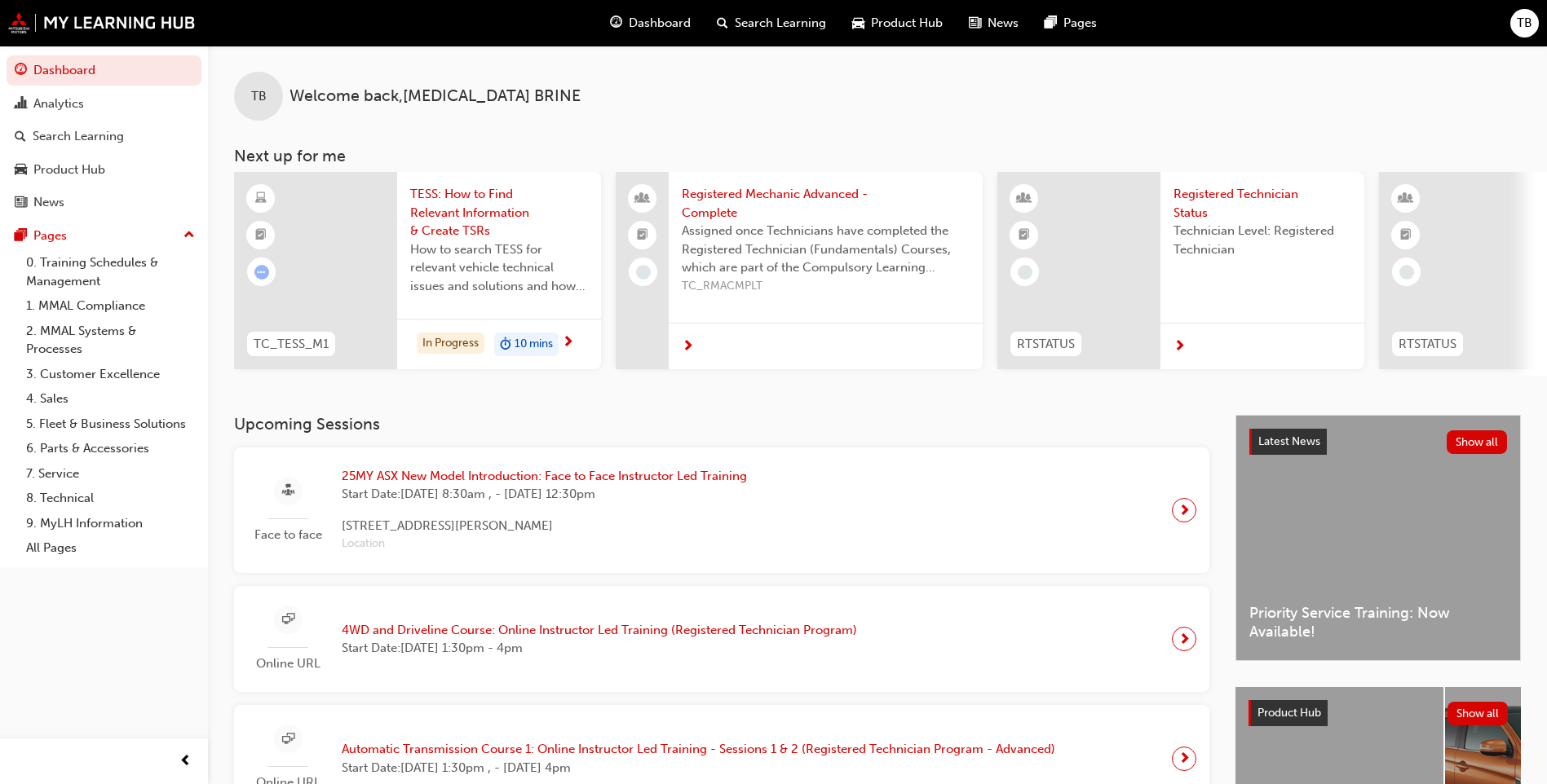
click at [598, 485] on span "25MY ASX New Model Introduction: Face to Face Instructor Led Training" at bounding box center [544, 476] width 406 height 19
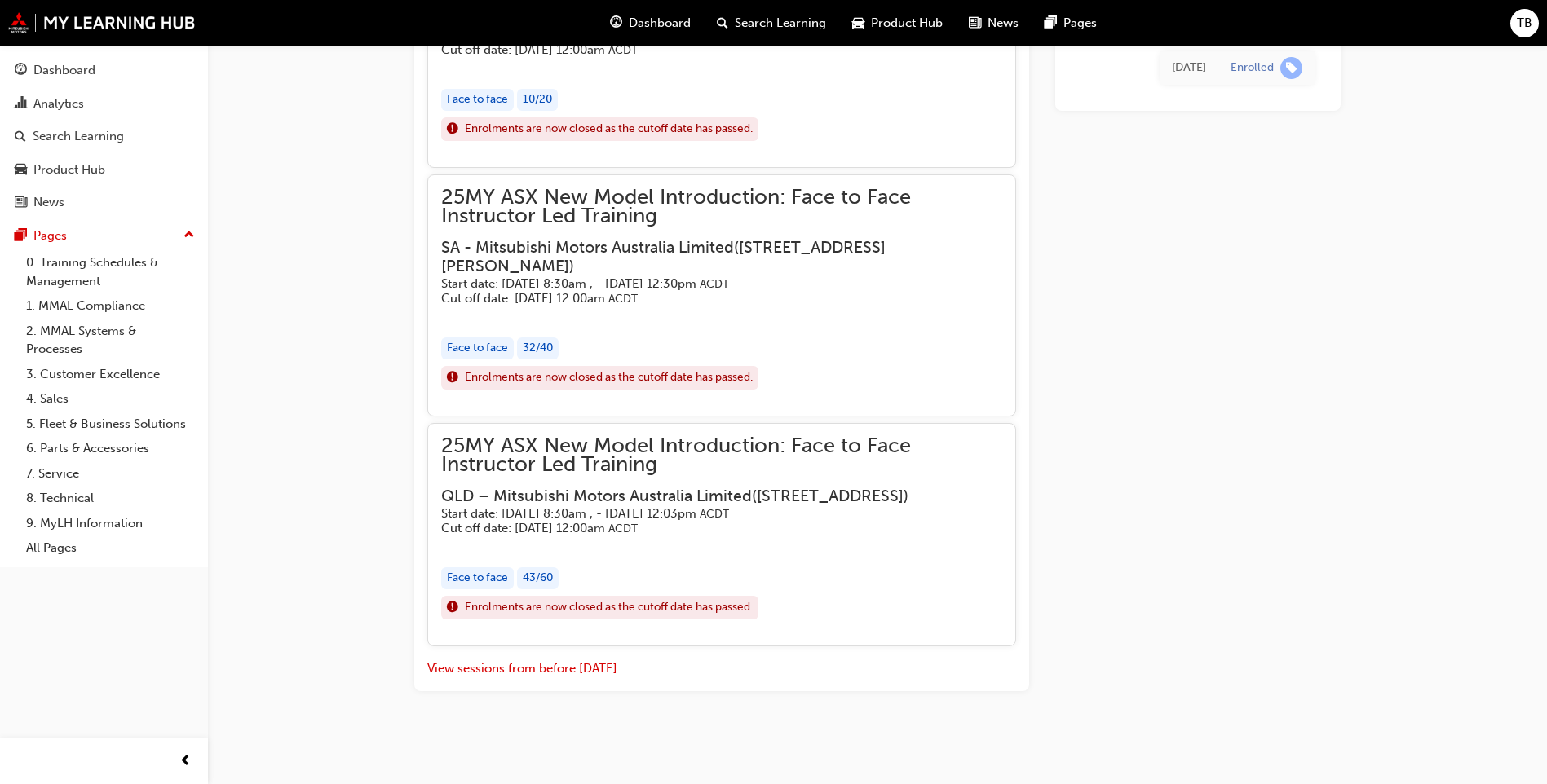
scroll to position [4338, 0]
